Goal: Complete application form

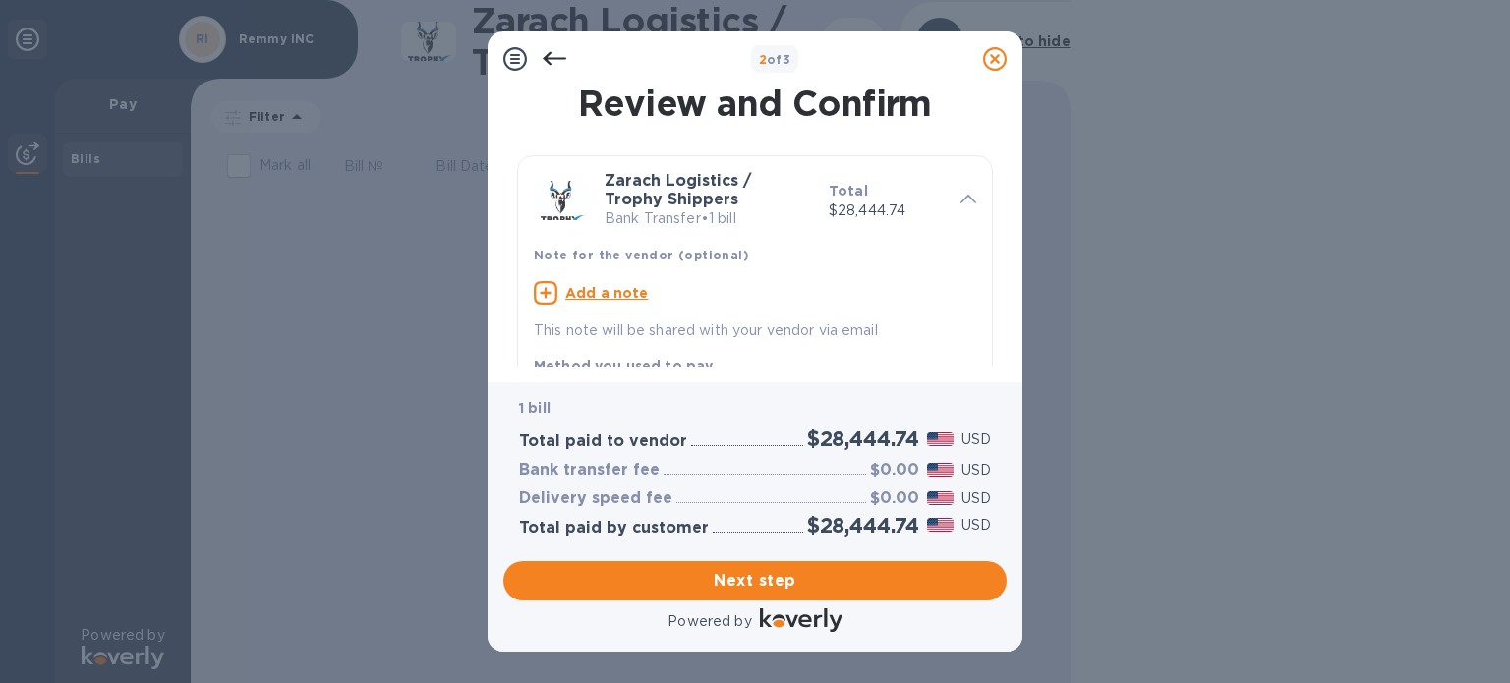
click at [963, 195] on icon at bounding box center [968, 199] width 16 height 9
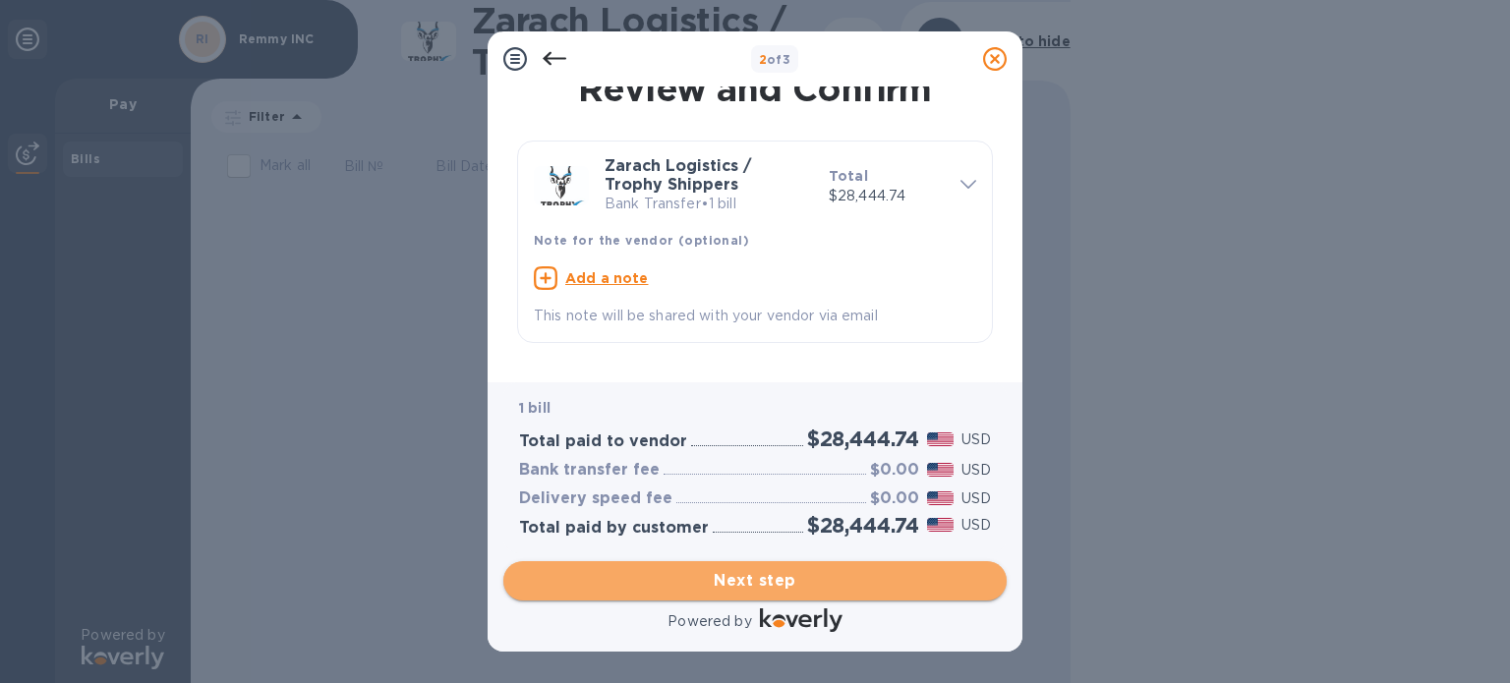
click at [711, 582] on span "Next step" at bounding box center [755, 581] width 472 height 24
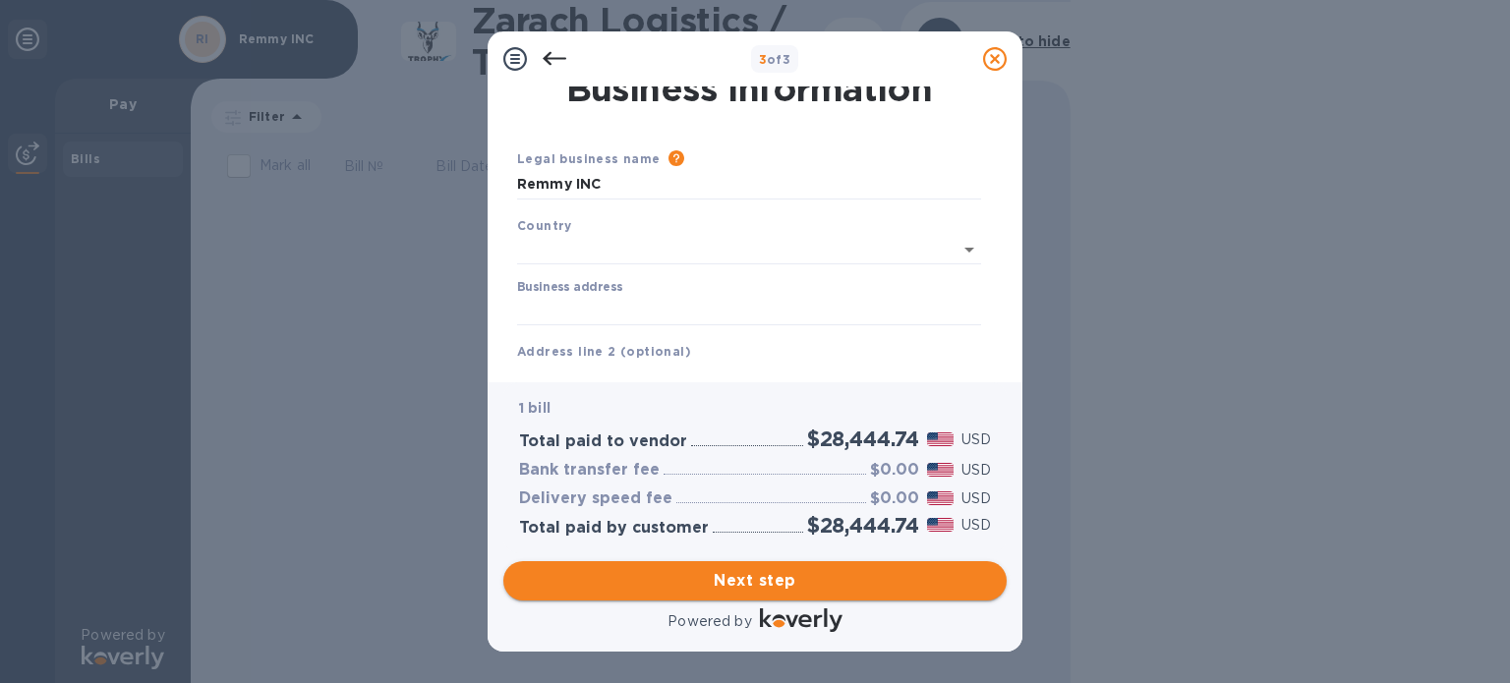
type input "[GEOGRAPHIC_DATA]"
click at [648, 300] on input "Business address" at bounding box center [749, 306] width 464 height 29
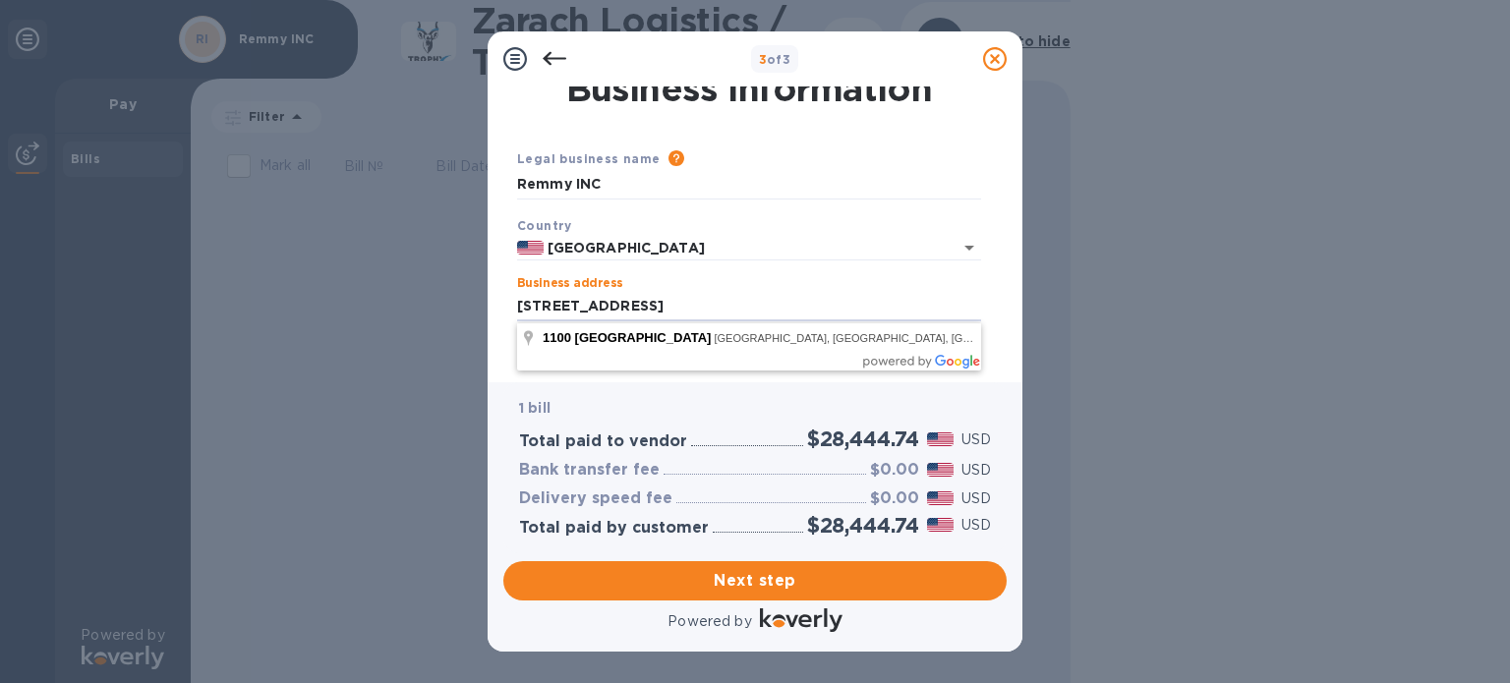
type input "[STREET_ADDRESS]"
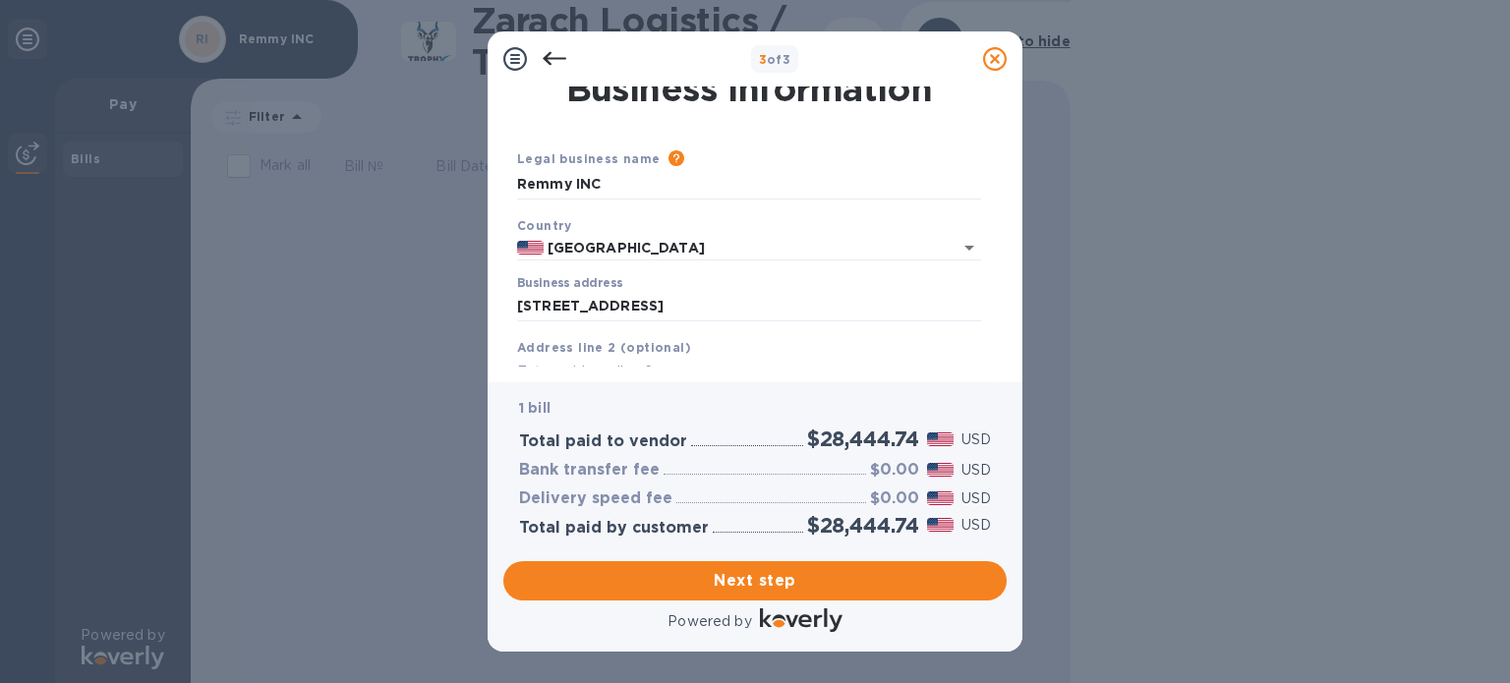
type input "[GEOGRAPHIC_DATA]"
type input "CA"
type input "92801"
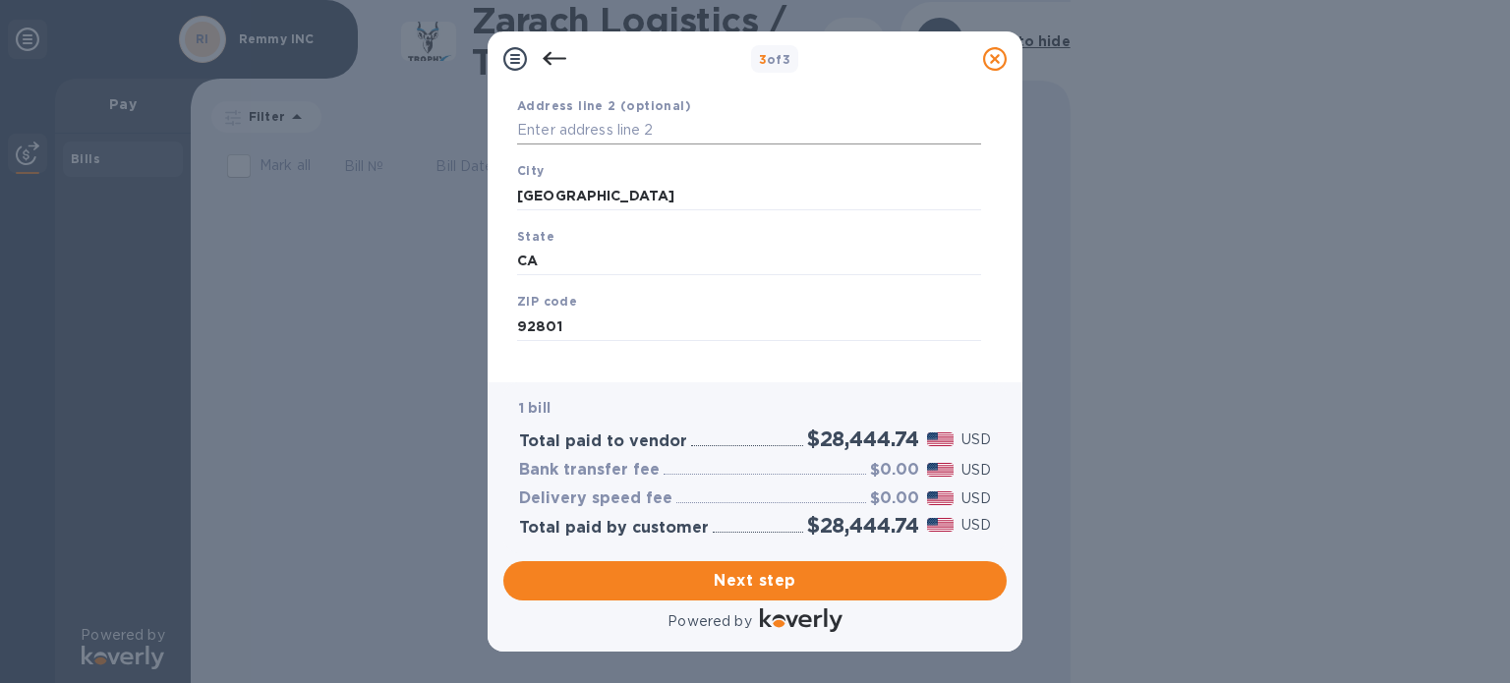
scroll to position [280, 0]
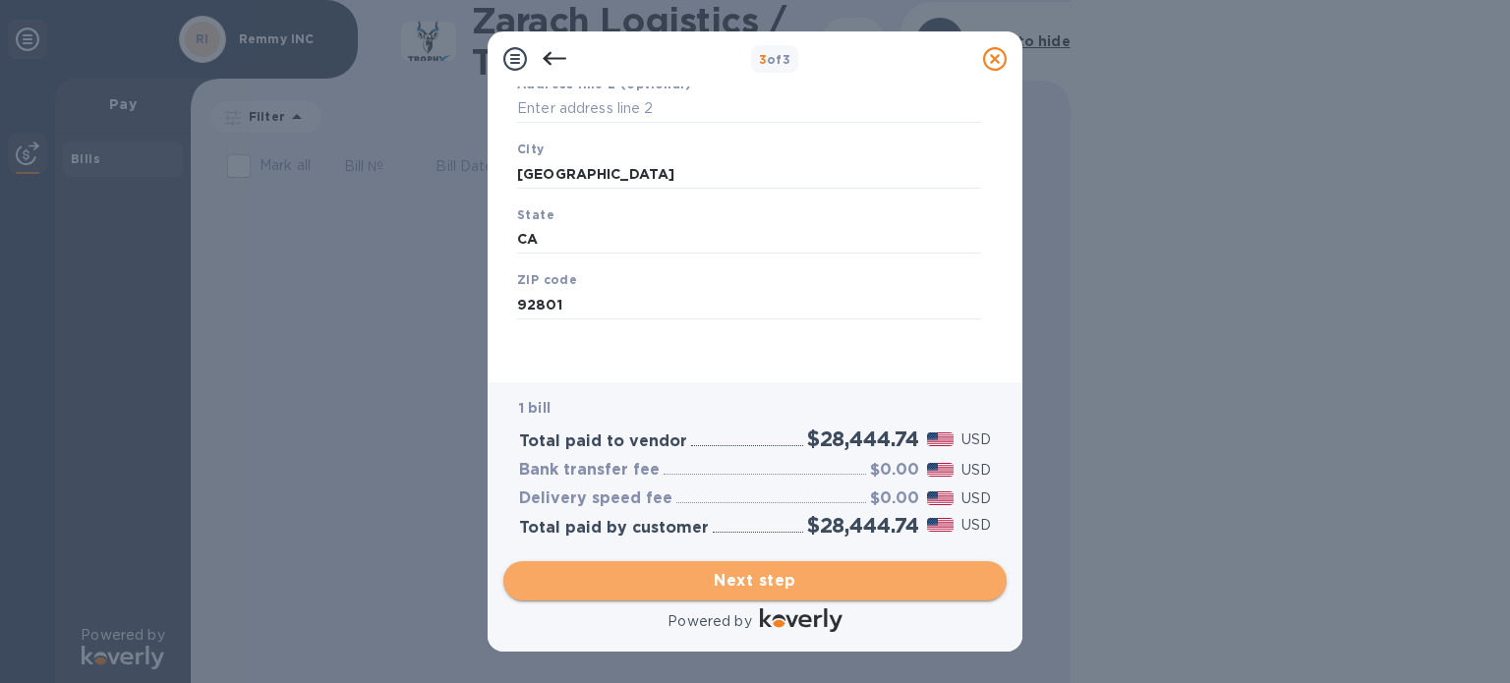
click at [731, 573] on span "Next step" at bounding box center [755, 581] width 472 height 24
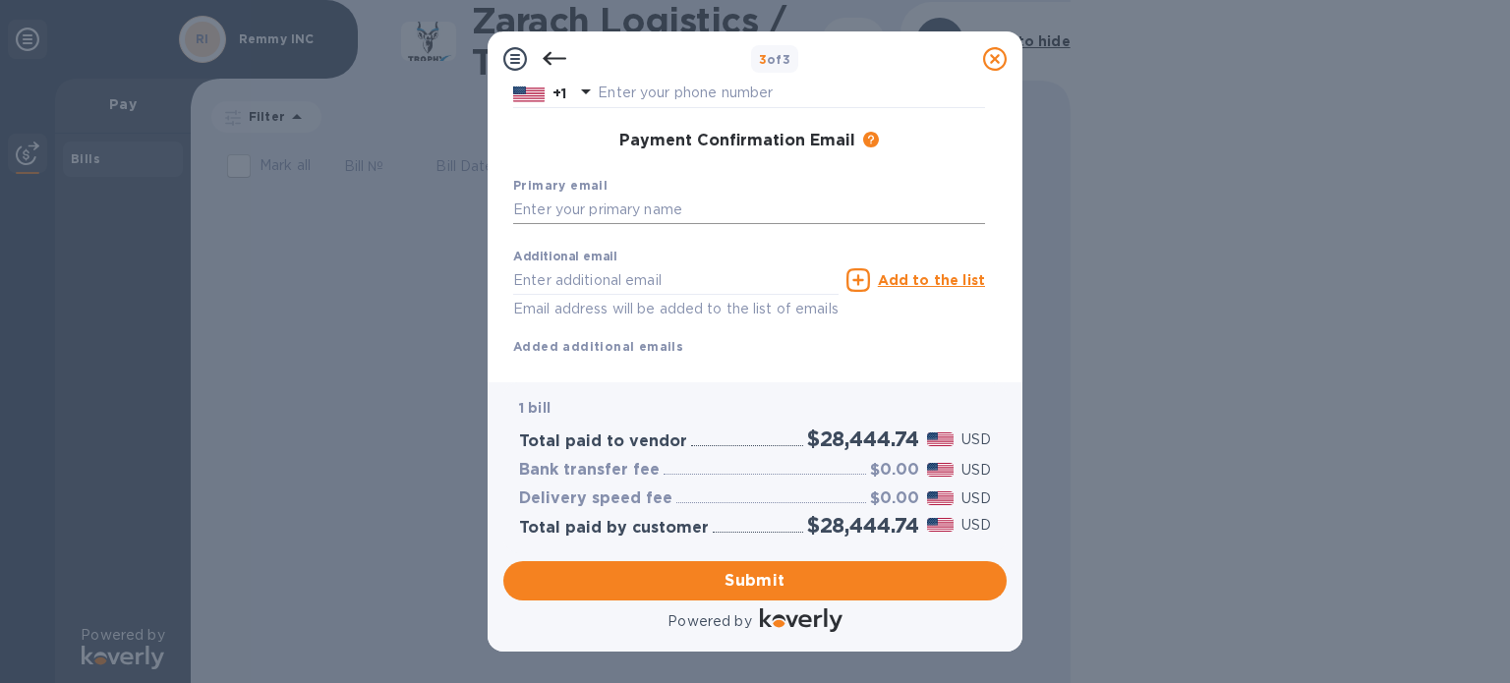
click at [627, 209] on input "text" at bounding box center [749, 210] width 472 height 29
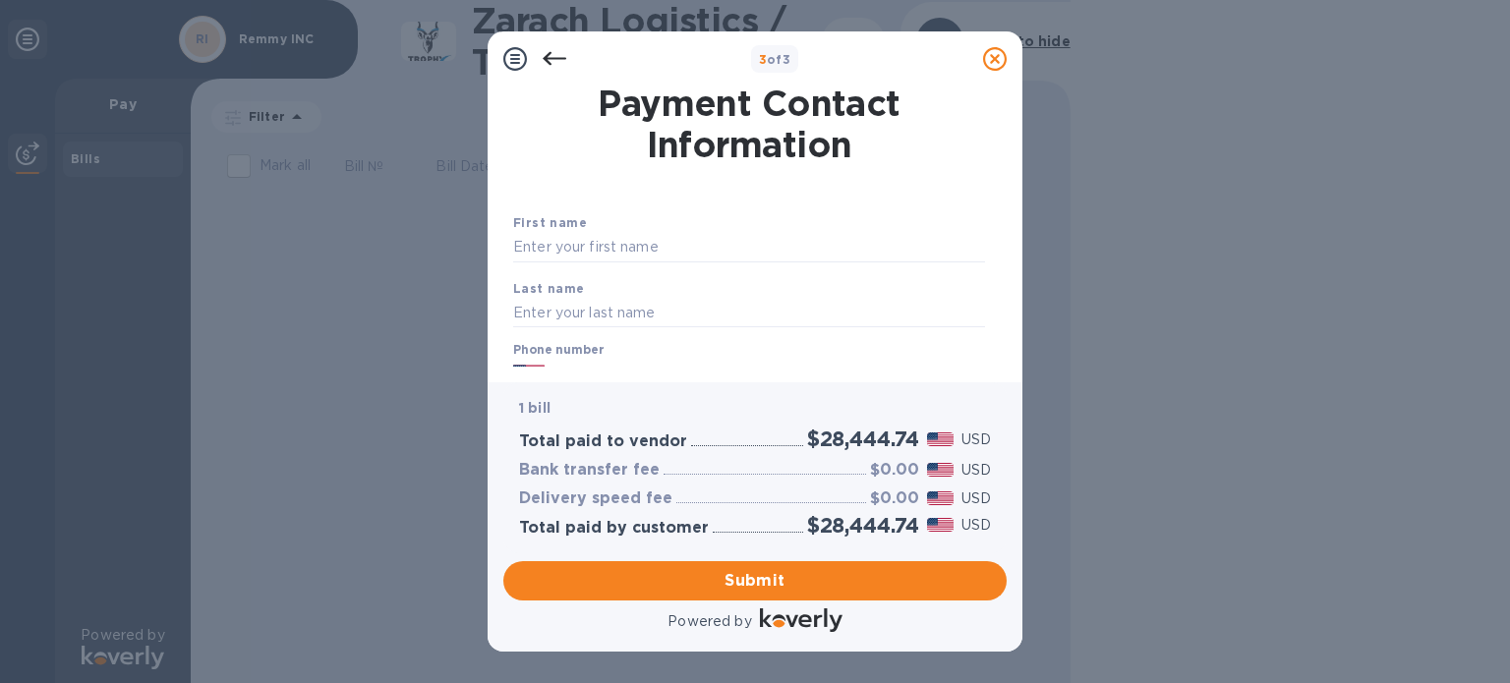
click at [613, 231] on div "First name" at bounding box center [748, 237] width 487 height 66
click at [613, 241] on input "text" at bounding box center [749, 247] width 472 height 29
type input "Harish"
type input "[PERSON_NAME]"
type input "3106989111"
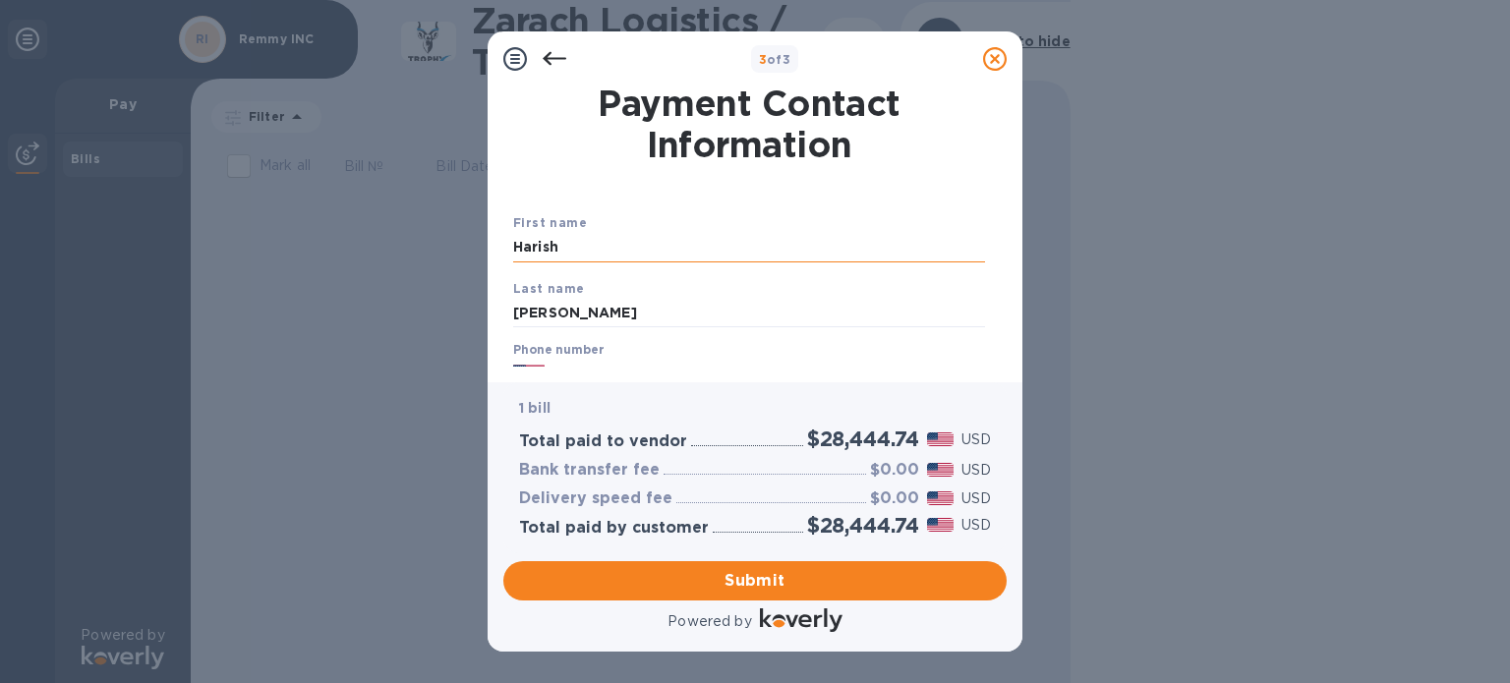
type input "[EMAIL_ADDRESS][DOMAIN_NAME]"
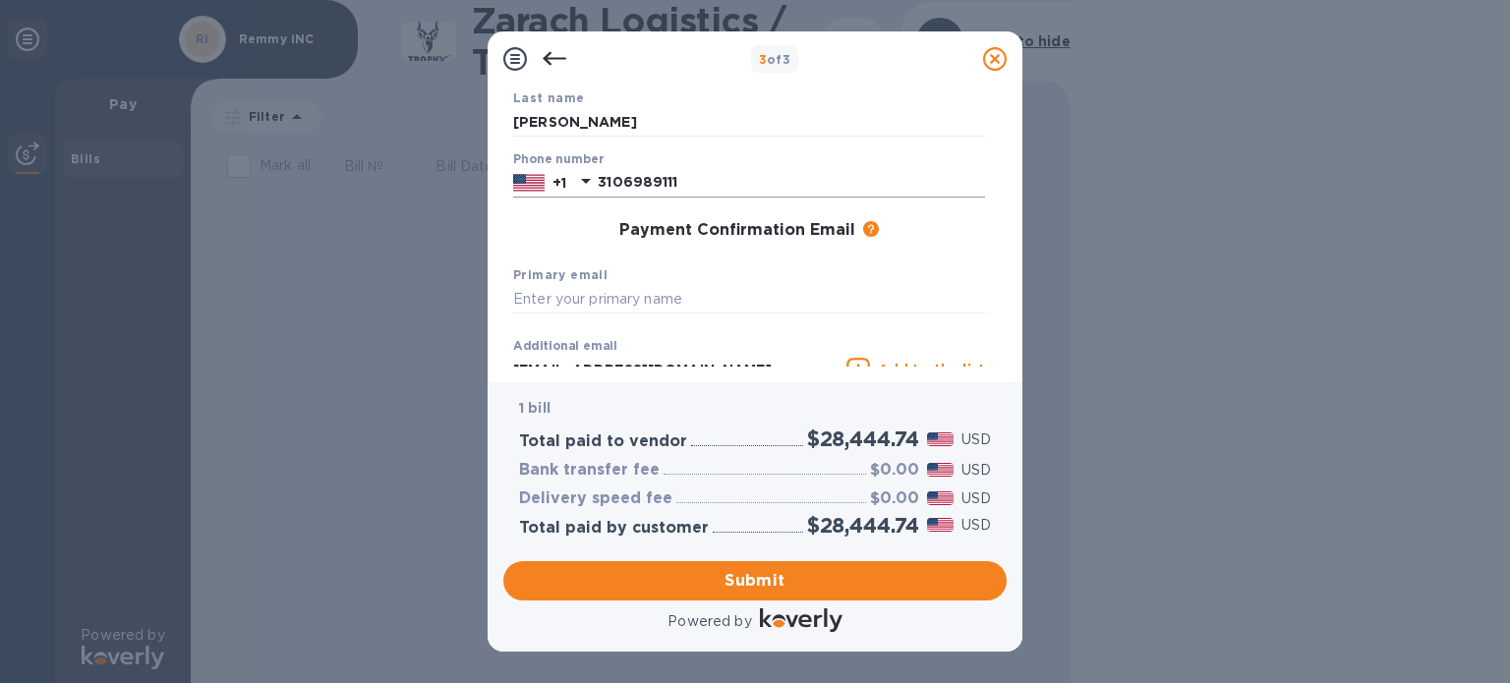
scroll to position [295, 0]
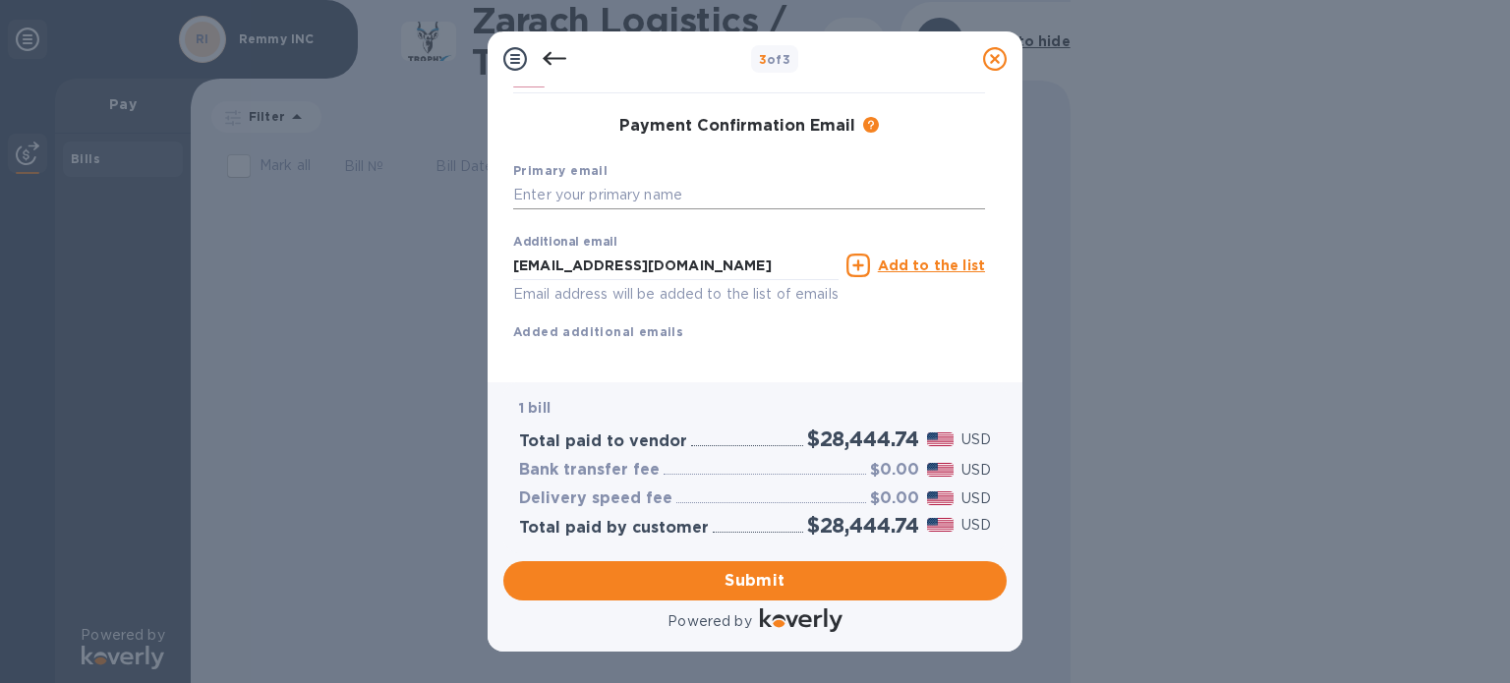
click at [629, 201] on input "text" at bounding box center [749, 195] width 472 height 29
type input "[PERSON_NAME][EMAIL_ADDRESS][DOMAIN_NAME]"
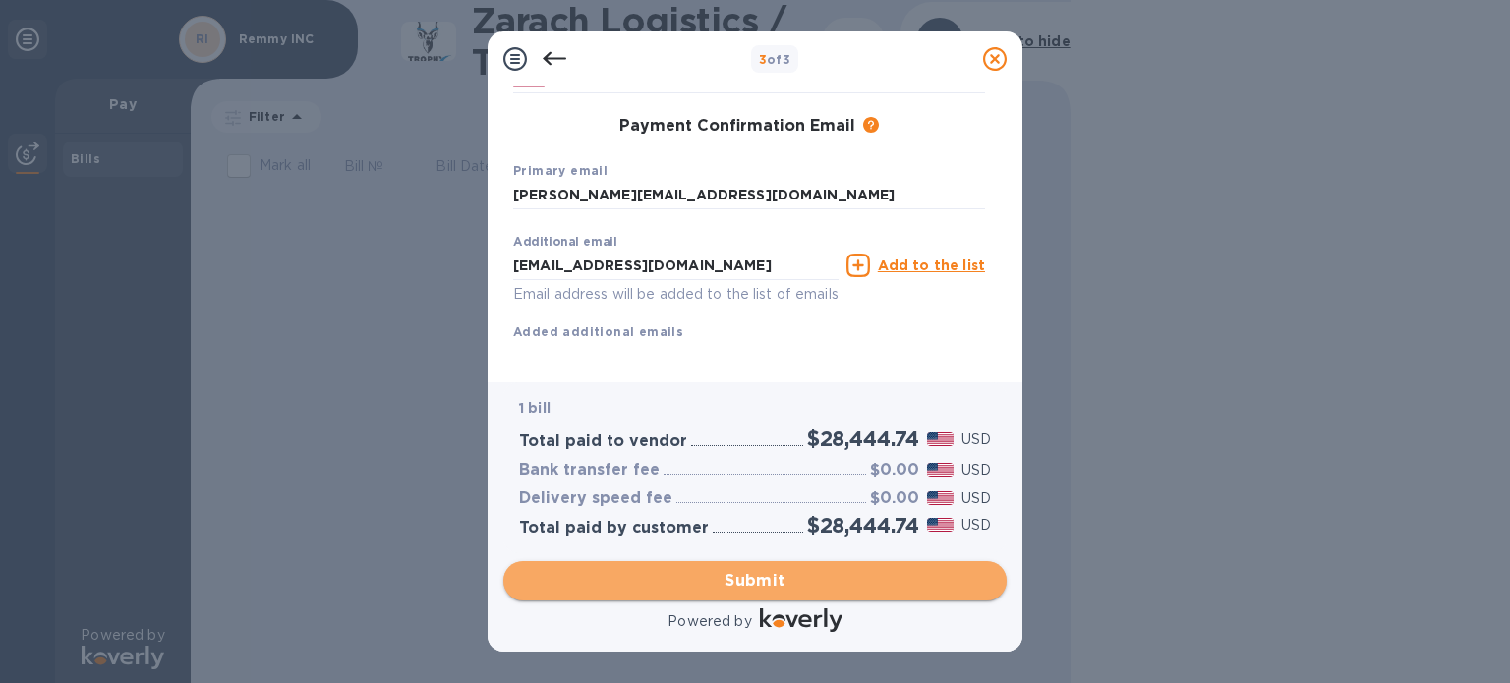
click at [747, 592] on span "Submit" at bounding box center [755, 581] width 472 height 24
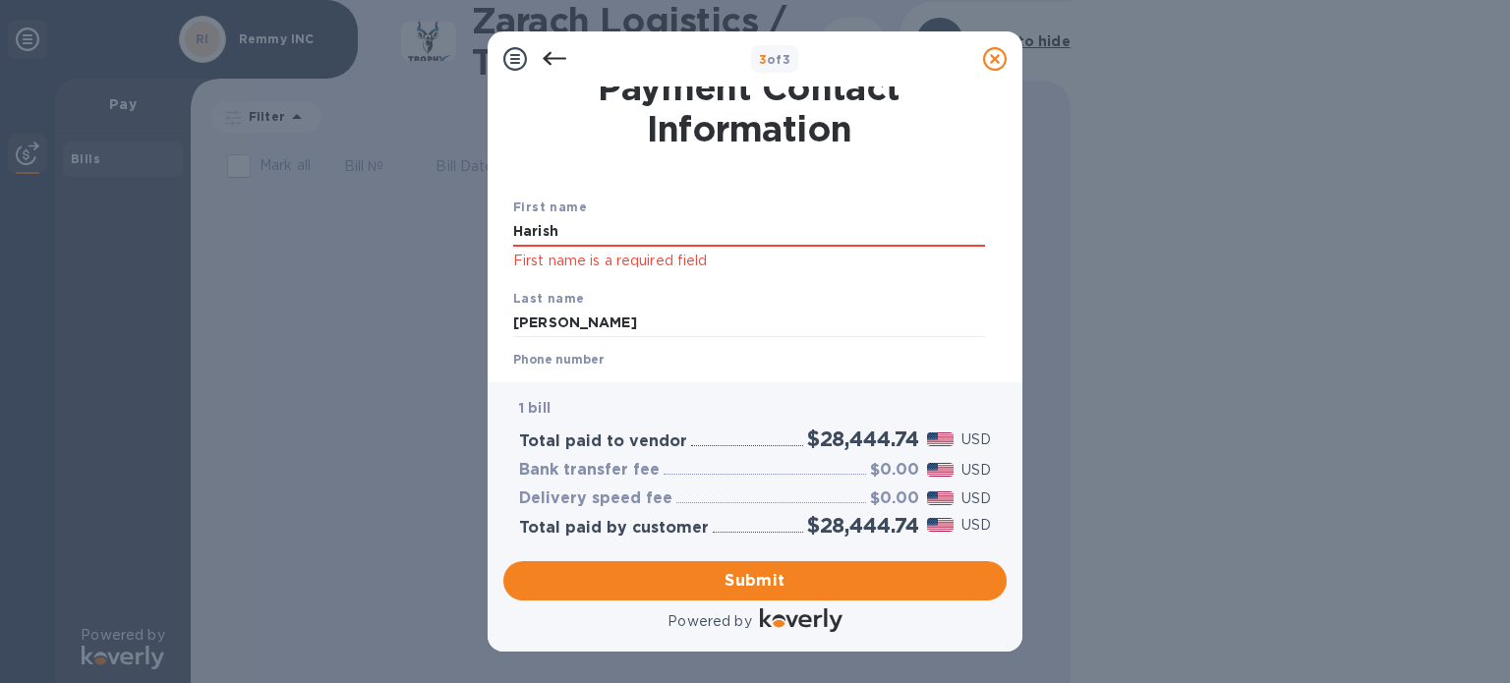
scroll to position [0, 0]
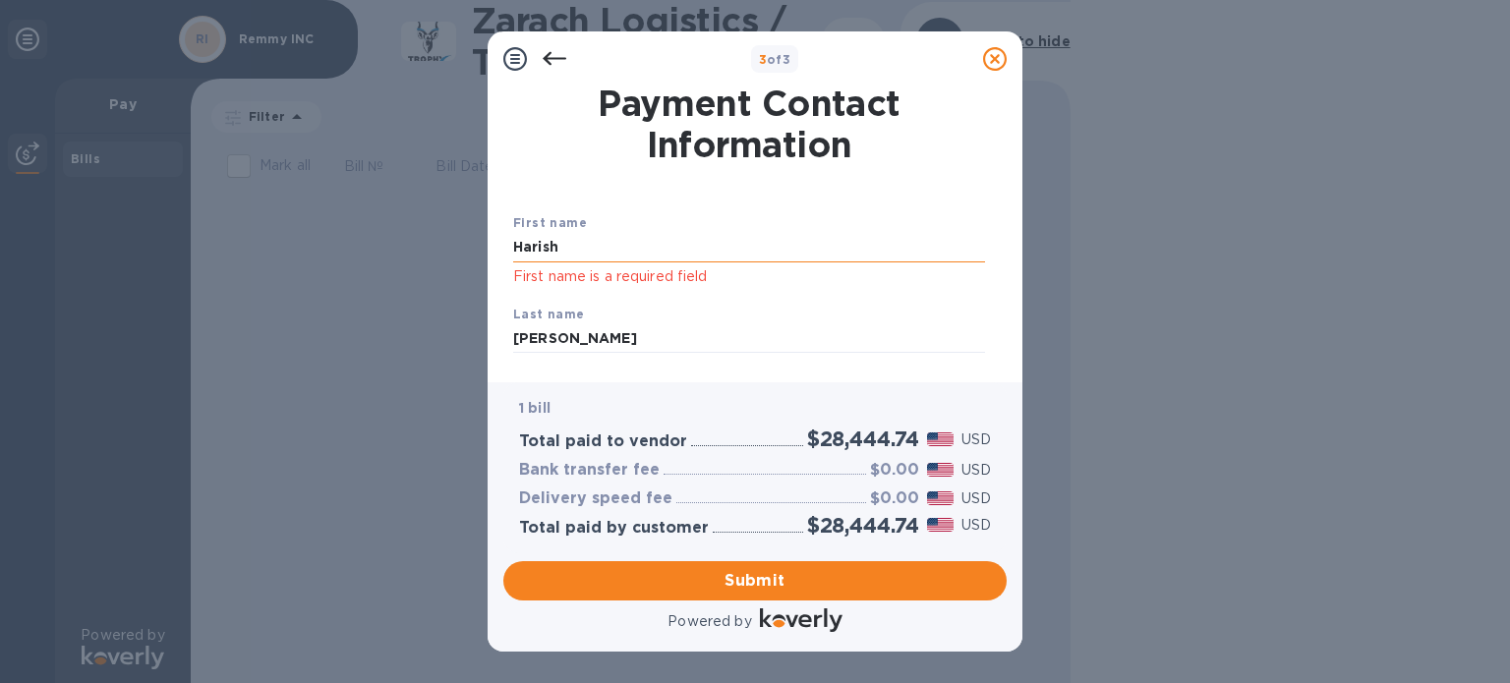
click at [622, 243] on input "Harish" at bounding box center [749, 247] width 472 height 29
type input "[PERSON_NAME]"
drag, startPoint x: 582, startPoint y: 349, endPoint x: 457, endPoint y: 347, distance: 124.8
click at [457, 347] on div "3 of 3 Payment Contact Information First name [PERSON_NAME] First name is a req…" at bounding box center [755, 341] width 1510 height 683
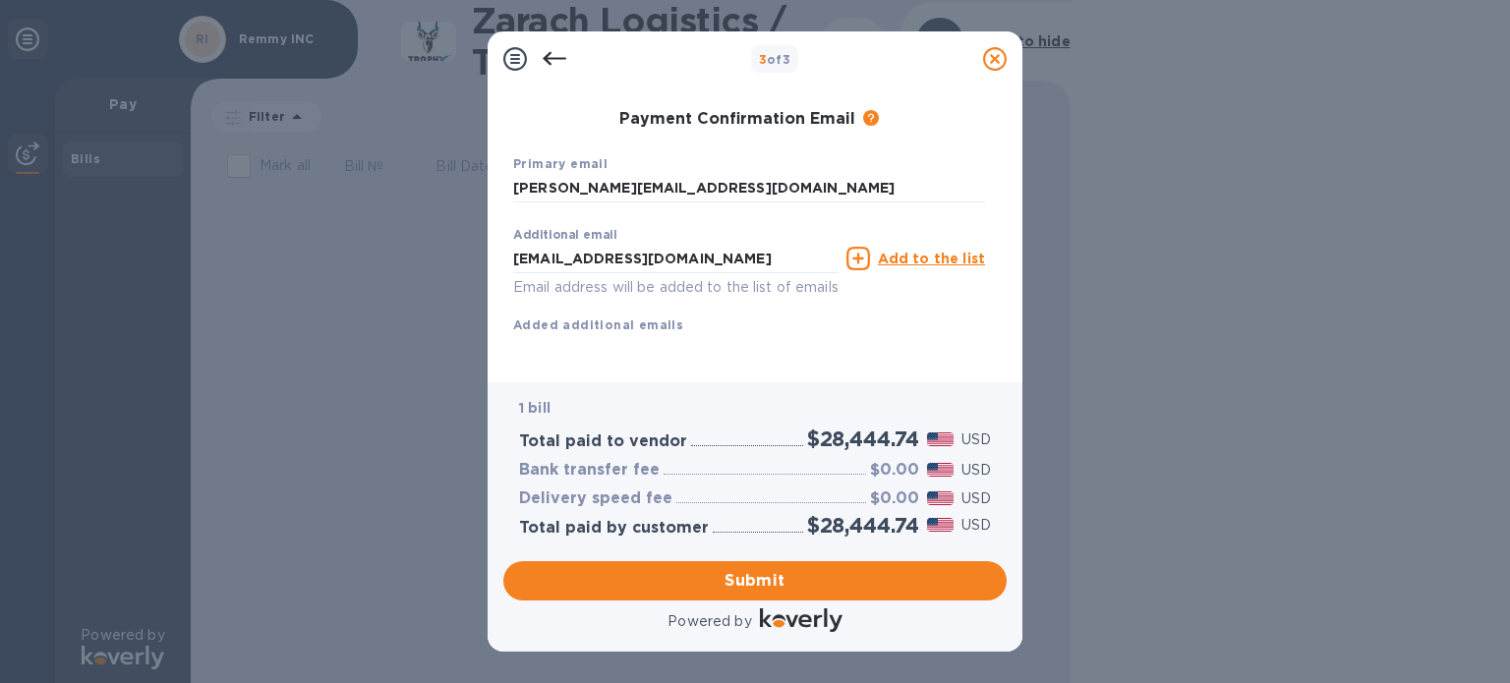
scroll to position [352, 0]
type input "C T"
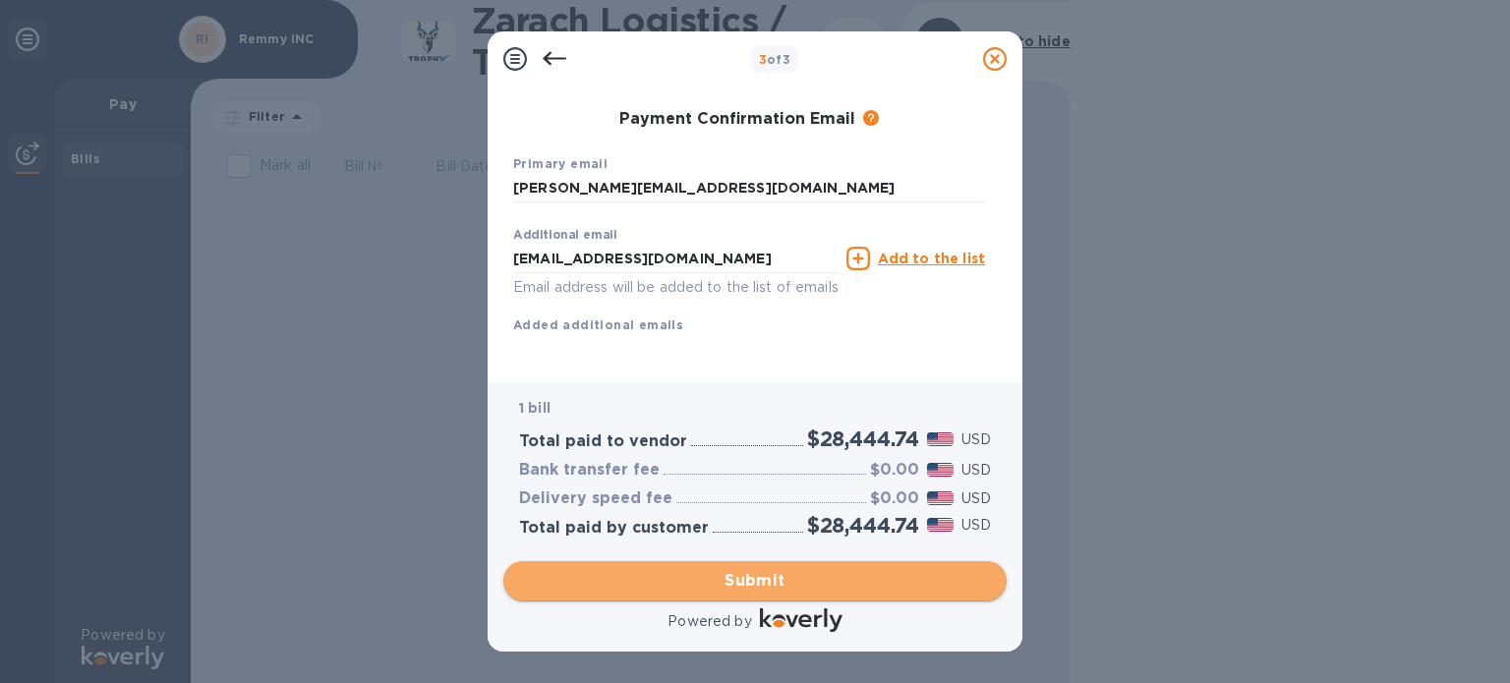
click at [743, 584] on span "Submit" at bounding box center [755, 581] width 472 height 24
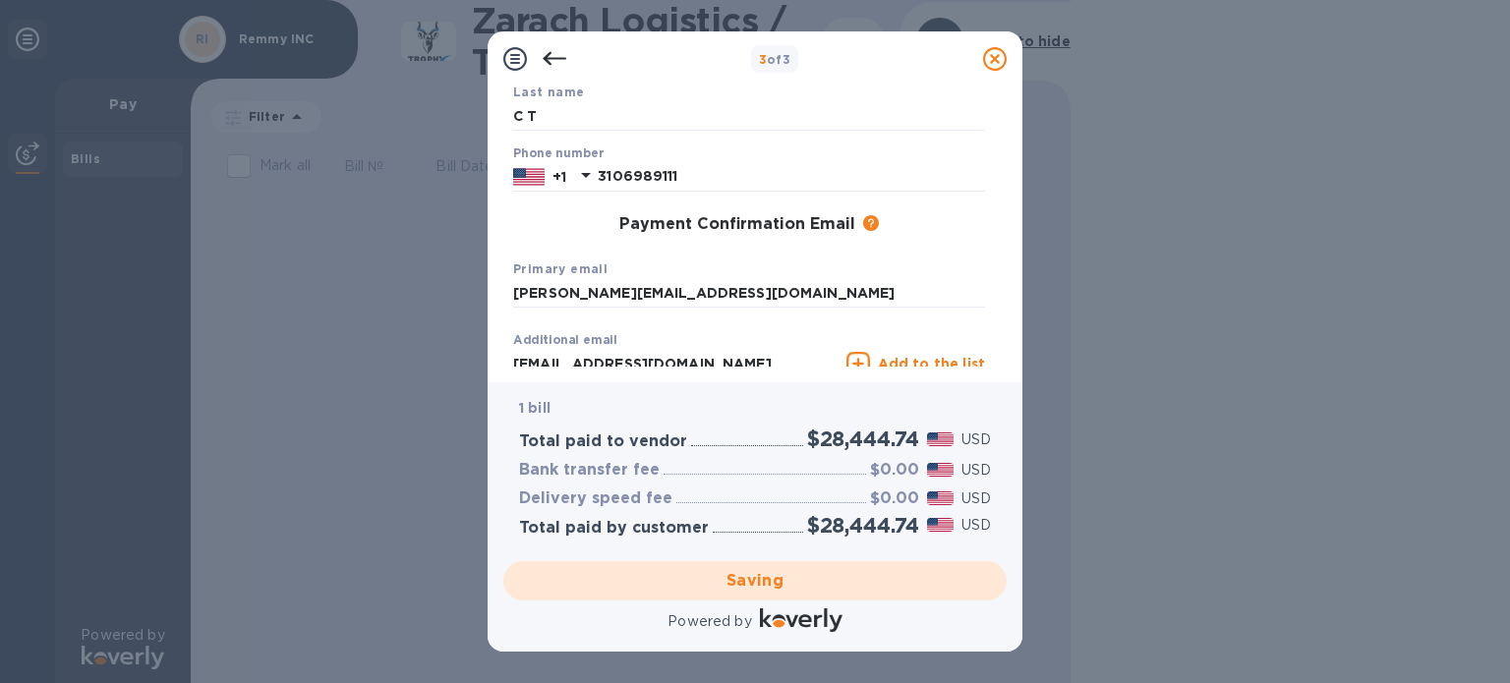
scroll to position [326, 0]
